Goal: Navigation & Orientation: Find specific page/section

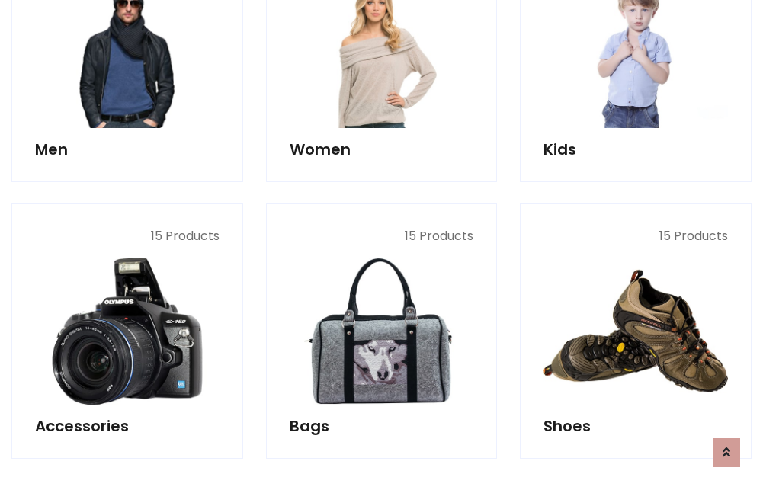
scroll to position [510, 0]
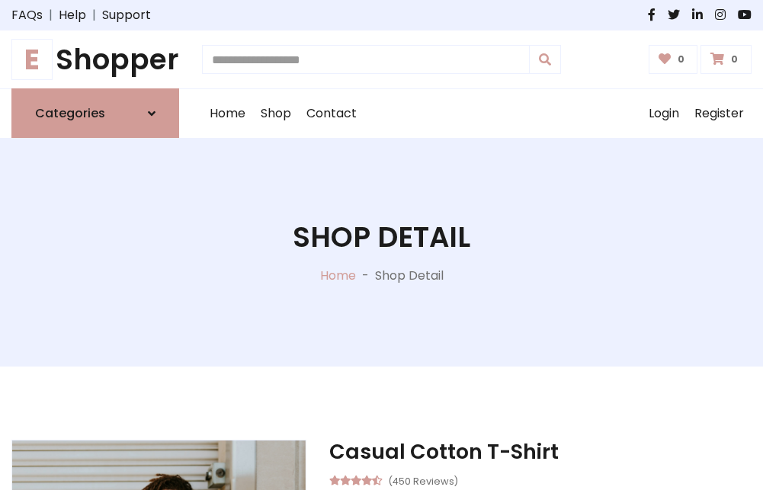
click at [95, 59] on h1 "E Shopper" at bounding box center [95, 60] width 168 height 34
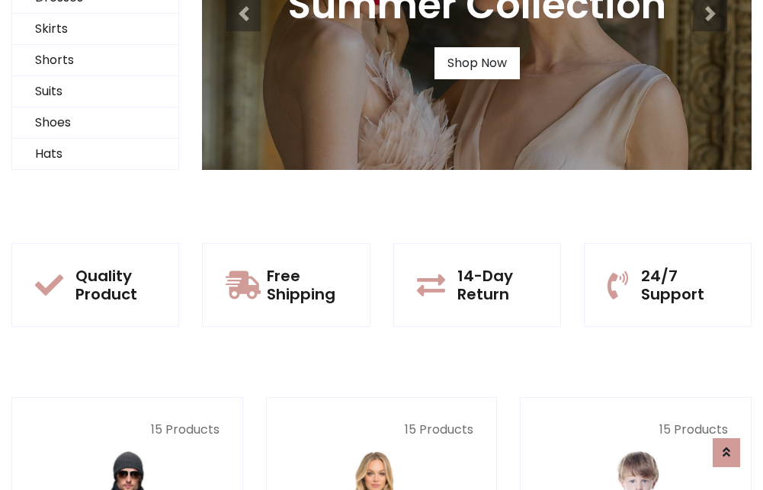
scroll to position [147, 0]
